Goal: Check status: Check status

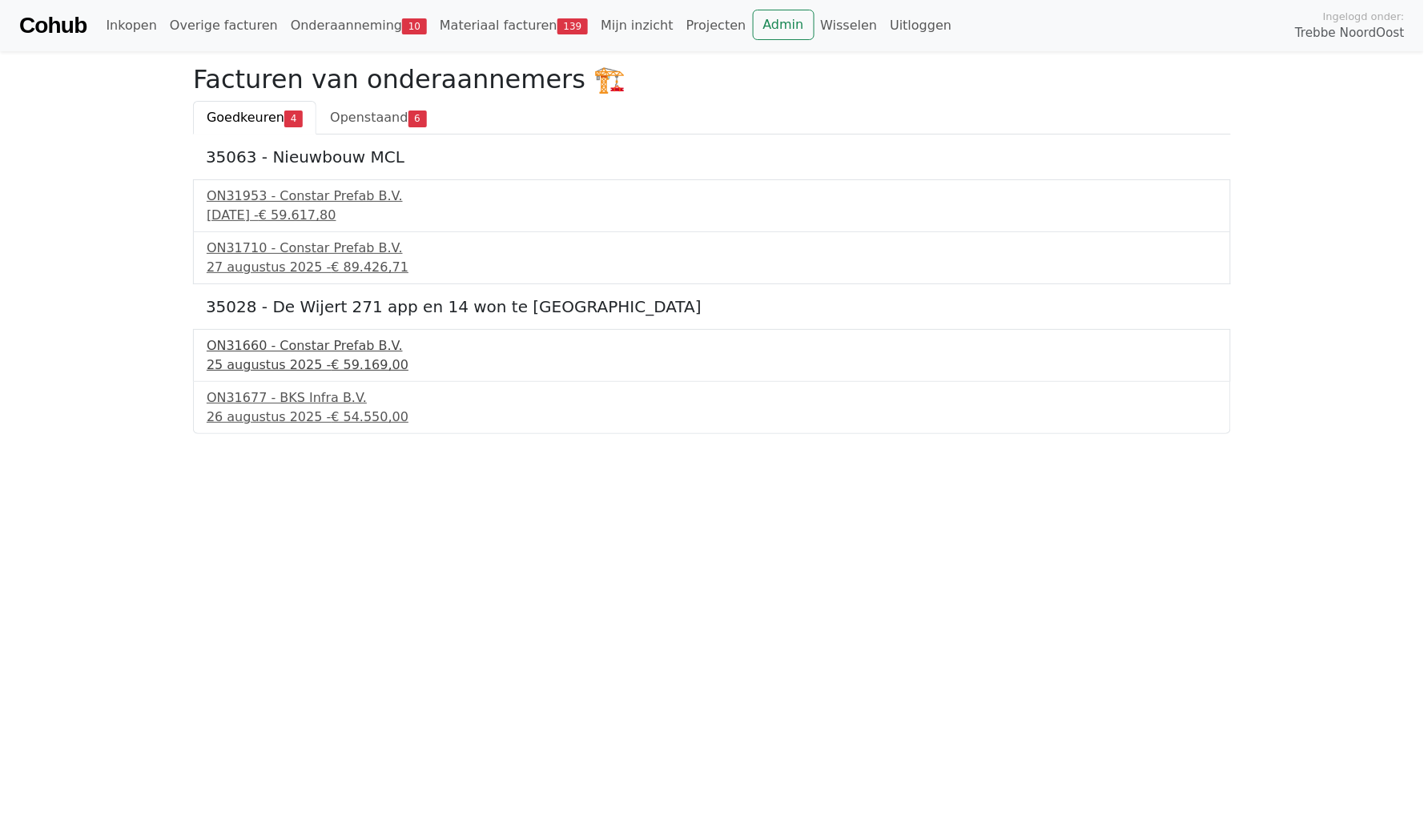
drag, startPoint x: 1066, startPoint y: 23, endPoint x: 1178, endPoint y: 360, distance: 355.1
click at [1178, 360] on div "25 augustus 2025 - € 59.169,00" at bounding box center [712, 365] width 1010 height 19
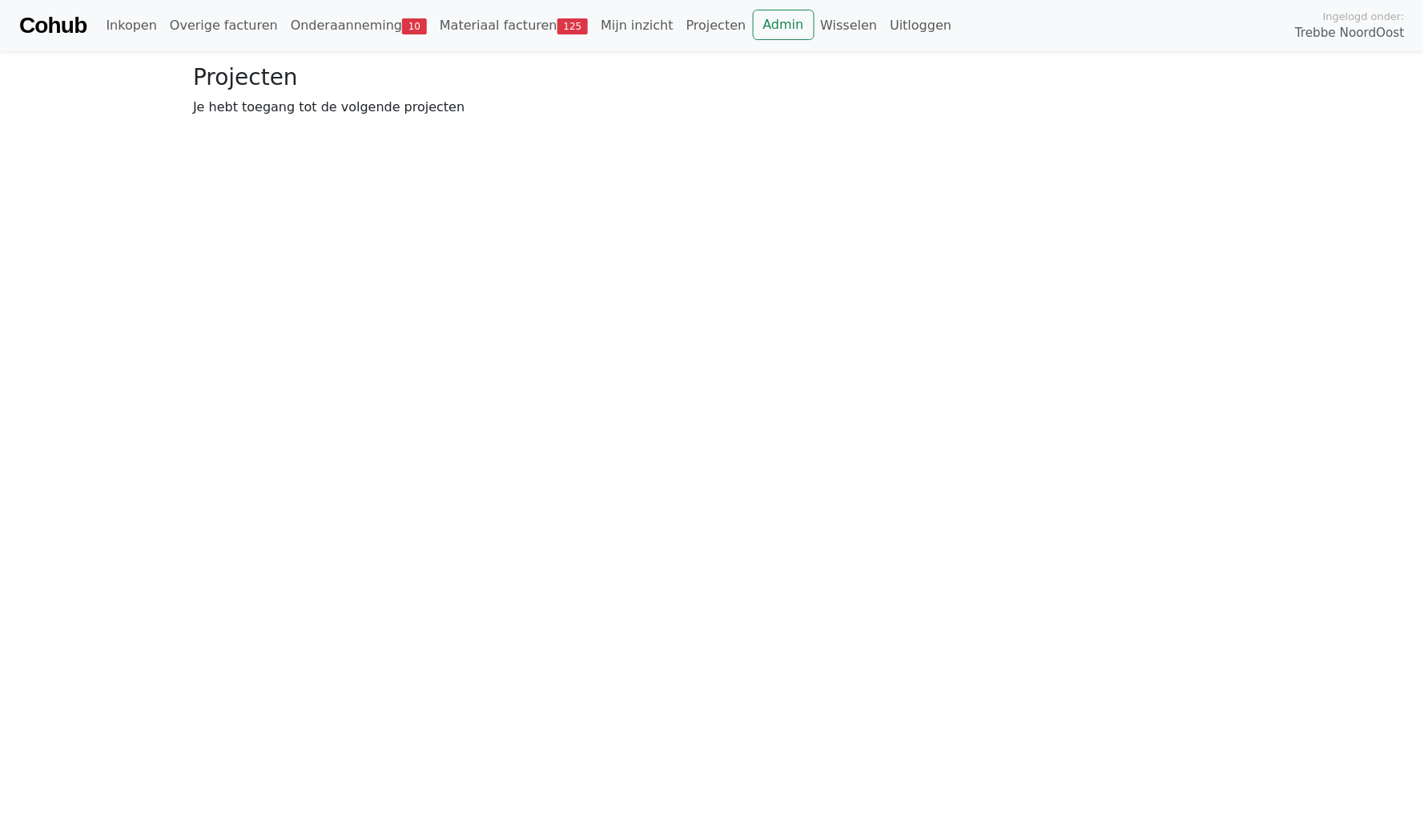
click at [361, 47] on div "Cohub Inkopen Overige facturen Onderaanneming 10 Materiaal facturen 125 Mijn in…" at bounding box center [712, 26] width 1424 height 51
click at [348, 27] on link "Onderaanneming 10" at bounding box center [358, 26] width 149 height 32
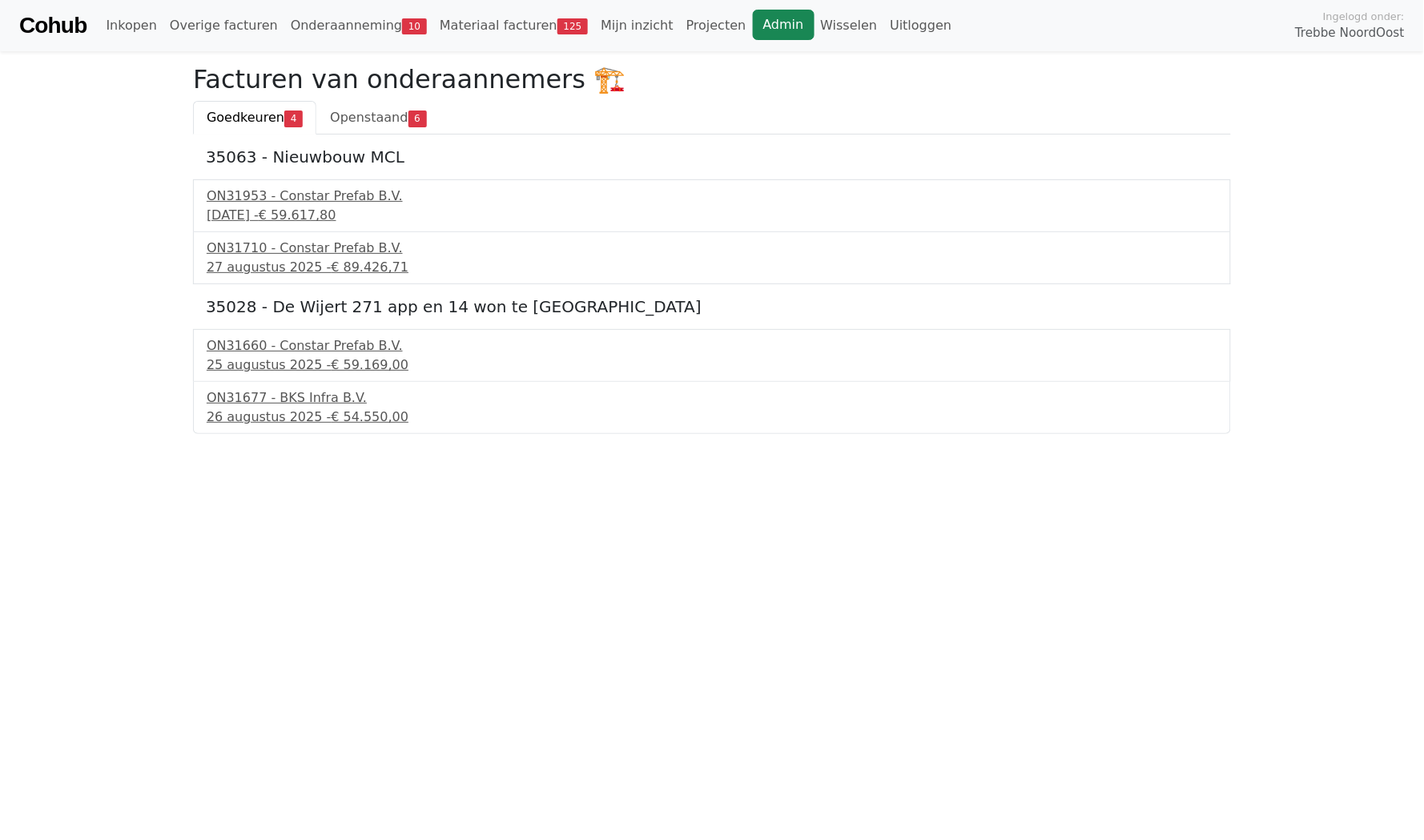
click at [753, 13] on link "Admin" at bounding box center [784, 25] width 62 height 31
